Goal: Transaction & Acquisition: Purchase product/service

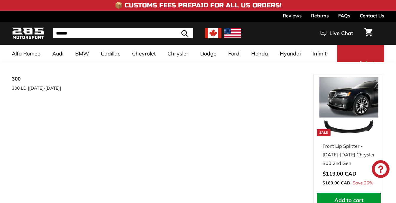
select select "**********"
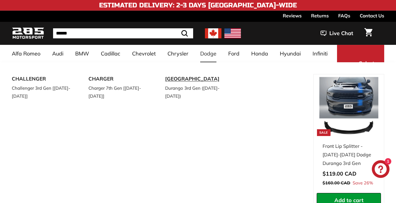
click at [188, 81] on link "[GEOGRAPHIC_DATA]" at bounding box center [195, 79] width 60 height 10
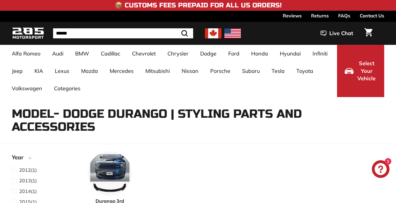
select select "**********"
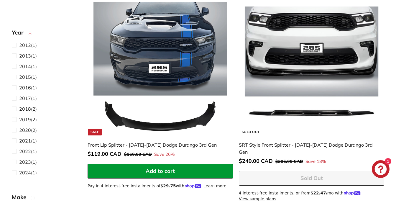
scroll to position [253, 0]
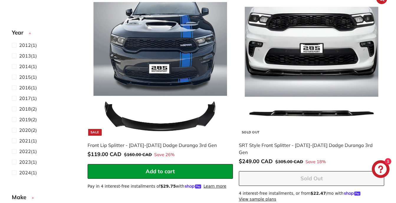
click at [271, 95] on img at bounding box center [311, 69] width 134 height 134
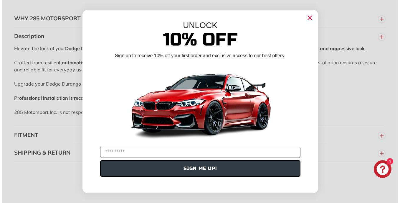
scroll to position [344, 0]
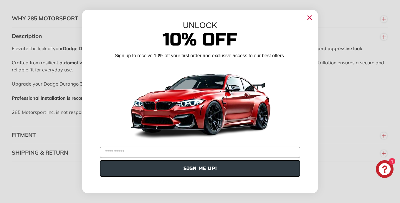
click at [309, 18] on circle "Close dialog" at bounding box center [309, 17] width 9 height 9
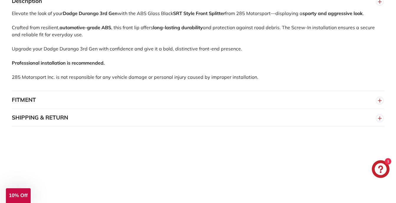
scroll to position [369, 0]
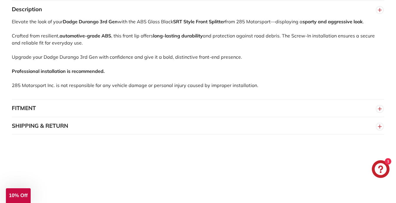
click at [152, 108] on button "FITMENT" at bounding box center [198, 108] width 372 height 18
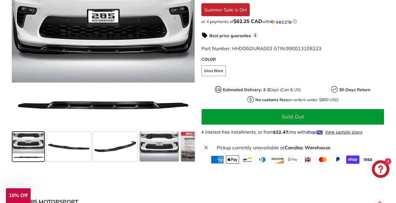
scroll to position [157, 0]
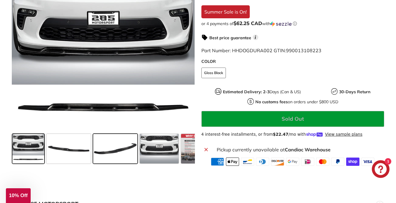
click at [112, 162] on span at bounding box center [115, 148] width 44 height 29
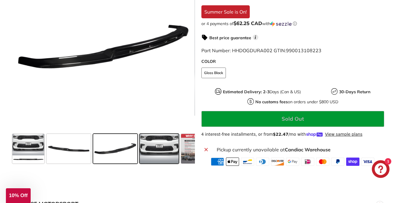
click at [166, 155] on span at bounding box center [159, 148] width 39 height 29
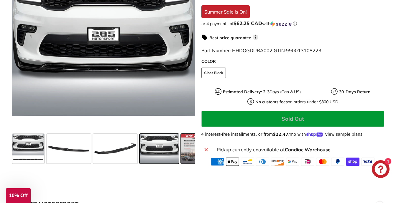
click at [185, 149] on span at bounding box center [195, 148] width 29 height 29
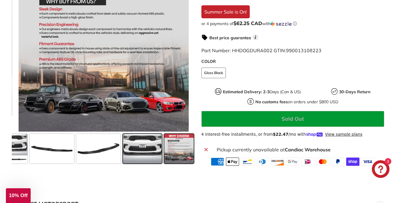
drag, startPoint x: 184, startPoint y: 149, endPoint x: 137, endPoint y: 156, distance: 47.6
click at [137, 156] on div at bounding box center [103, 148] width 183 height 34
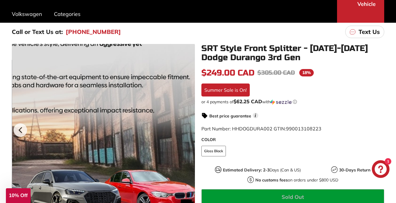
scroll to position [74, 0]
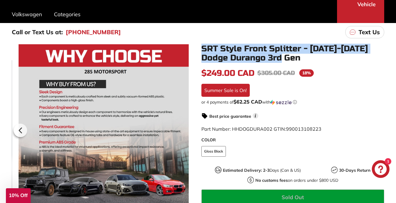
drag, startPoint x: 200, startPoint y: 44, endPoint x: 278, endPoint y: 57, distance: 78.8
click at [278, 57] on div "SRT Style Front Splitter - [DATE]-[DATE] Dodge Durango 3rd Gen In stock $249.00…" at bounding box center [289, 144] width 189 height 200
click at [270, 54] on h1 "SRT Style Front Splitter - [DATE]-[DATE] Dodge Durango 3rd Gen" at bounding box center [292, 53] width 183 height 18
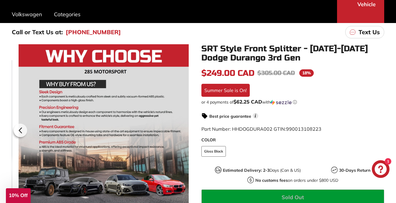
drag, startPoint x: 270, startPoint y: 54, endPoint x: 204, endPoint y: 43, distance: 67.3
drag, startPoint x: 204, startPoint y: 43, endPoint x: 201, endPoint y: 44, distance: 3.8
click at [201, 44] on div "SRT Style Front Splitter - [DATE]-[DATE] Dodge Durango 3rd Gen In stock $249.00…" at bounding box center [289, 144] width 189 height 200
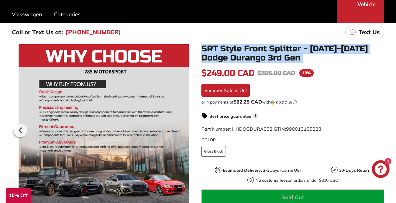
drag, startPoint x: 201, startPoint y: 44, endPoint x: 272, endPoint y: 54, distance: 72.5
click at [272, 54] on div "SRT Style Front Splitter - [DATE]-[DATE] Dodge Durango 3rd Gen In stock $249.00…" at bounding box center [289, 144] width 189 height 200
copy div "SRT Style Front Splitter - [DATE]-[DATE] Dodge Durango 3rd Gen In stock"
click at [17, 132] on icon at bounding box center [21, 130] width 14 height 14
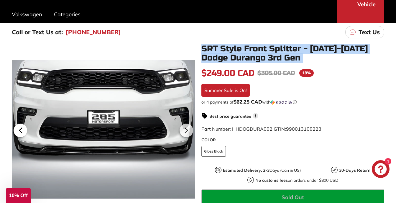
click at [17, 132] on icon at bounding box center [21, 130] width 14 height 14
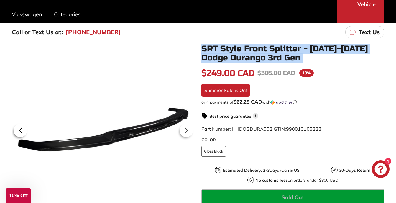
click at [18, 132] on icon at bounding box center [21, 130] width 14 height 14
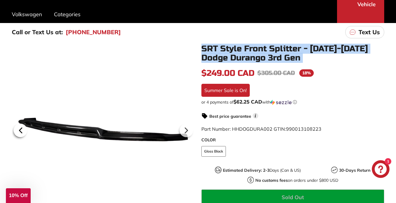
click at [18, 132] on icon at bounding box center [21, 130] width 14 height 14
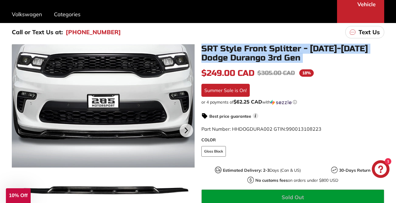
scroll to position [0, 0]
